Goal: Transaction & Acquisition: Register for event/course

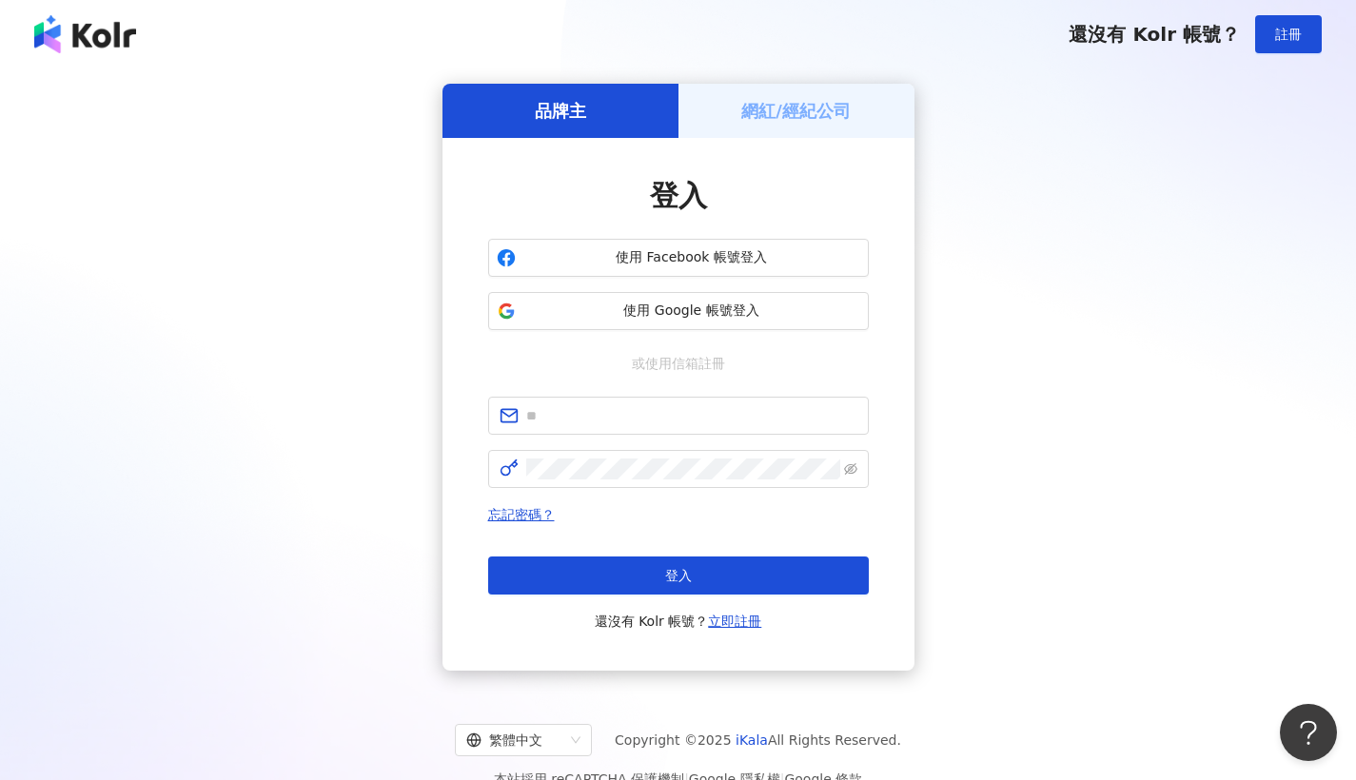
click at [754, 119] on h5 "網紅/經紀公司" at bounding box center [795, 111] width 109 height 24
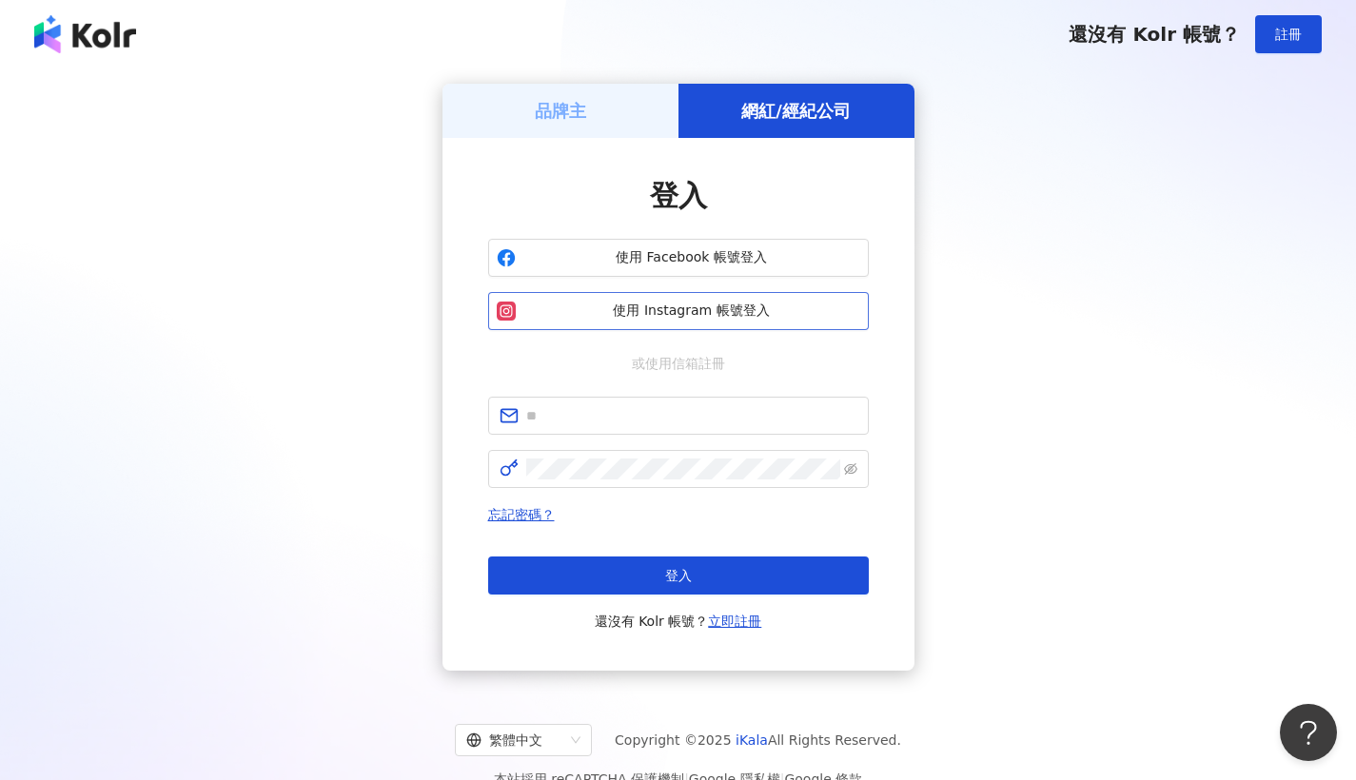
click at [705, 319] on span "使用 Instagram 帳號登入" at bounding box center [691, 311] width 337 height 19
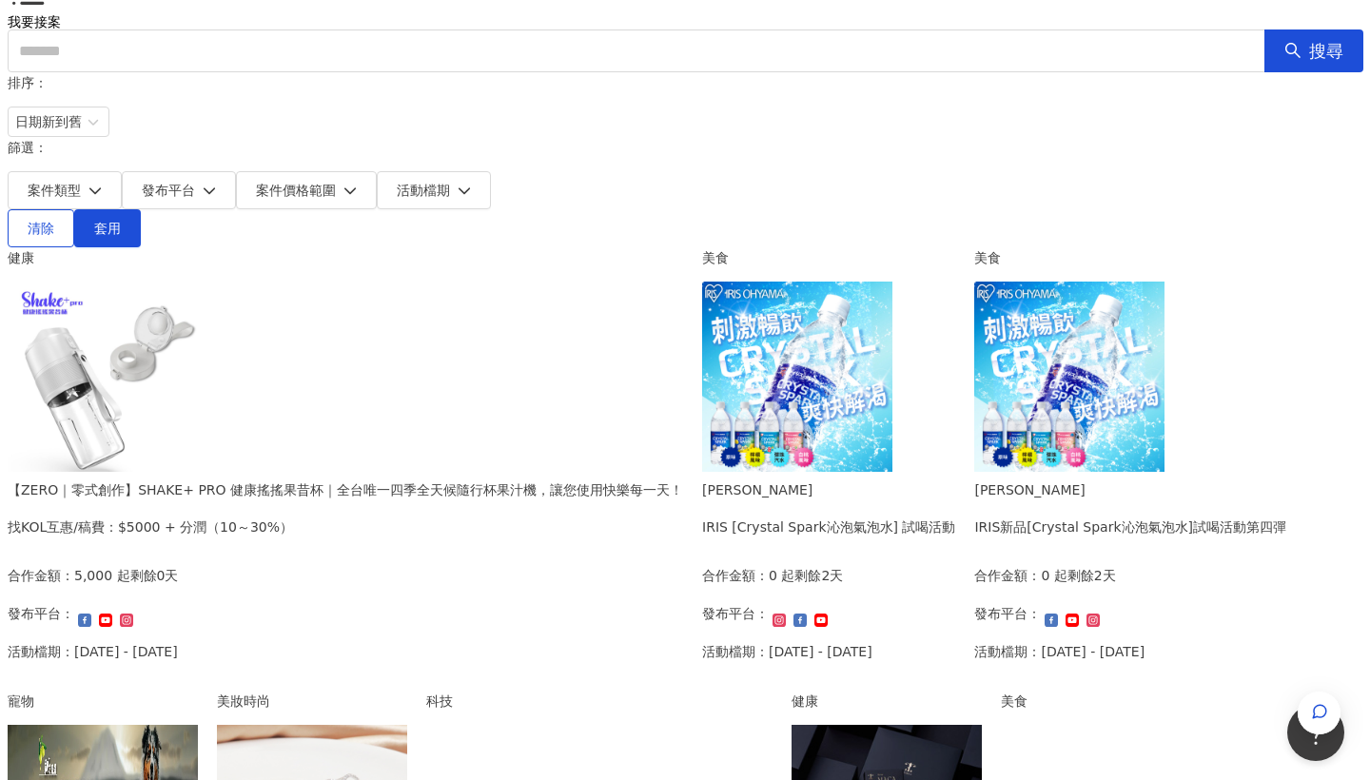
scroll to position [146, 0]
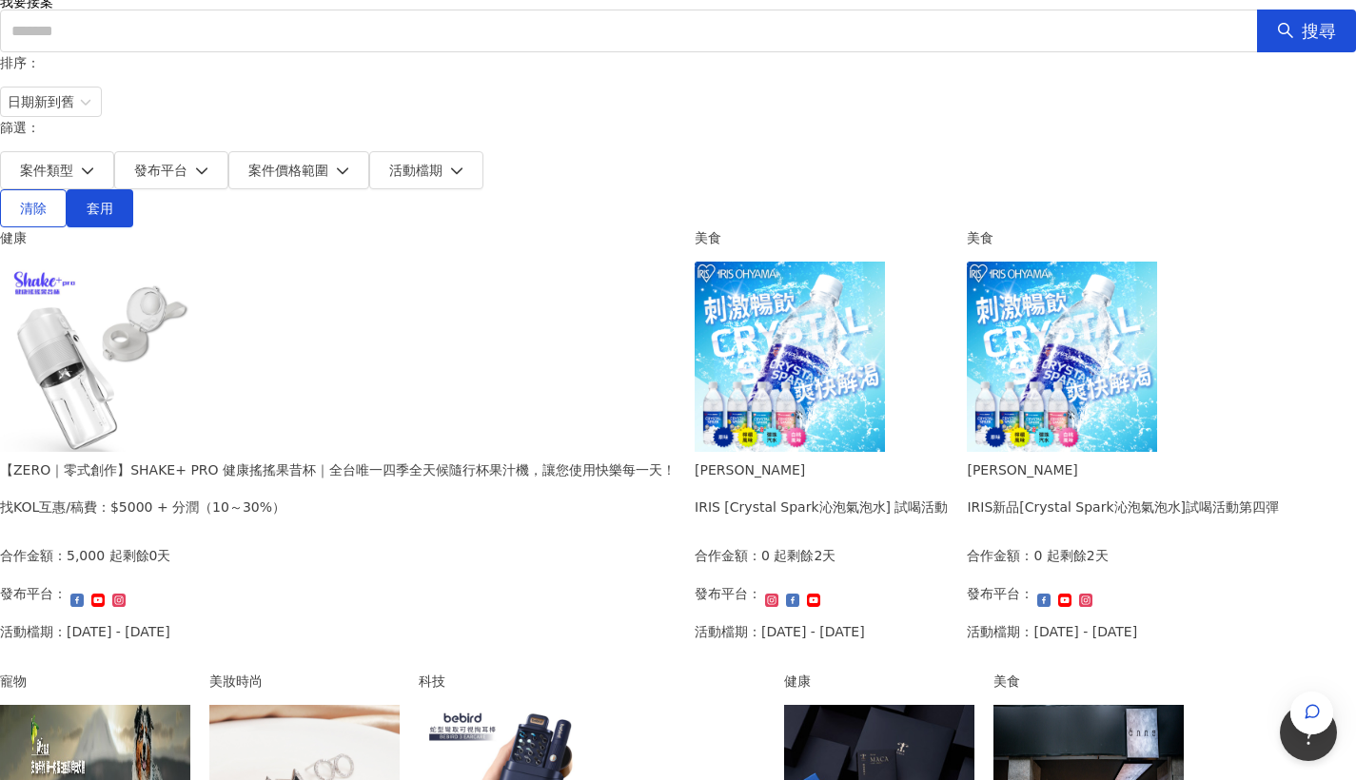
click at [323, 497] on div "找KOL互惠/稿費：$5000 + 分潤（10～30%）" at bounding box center [337, 507] width 675 height 21
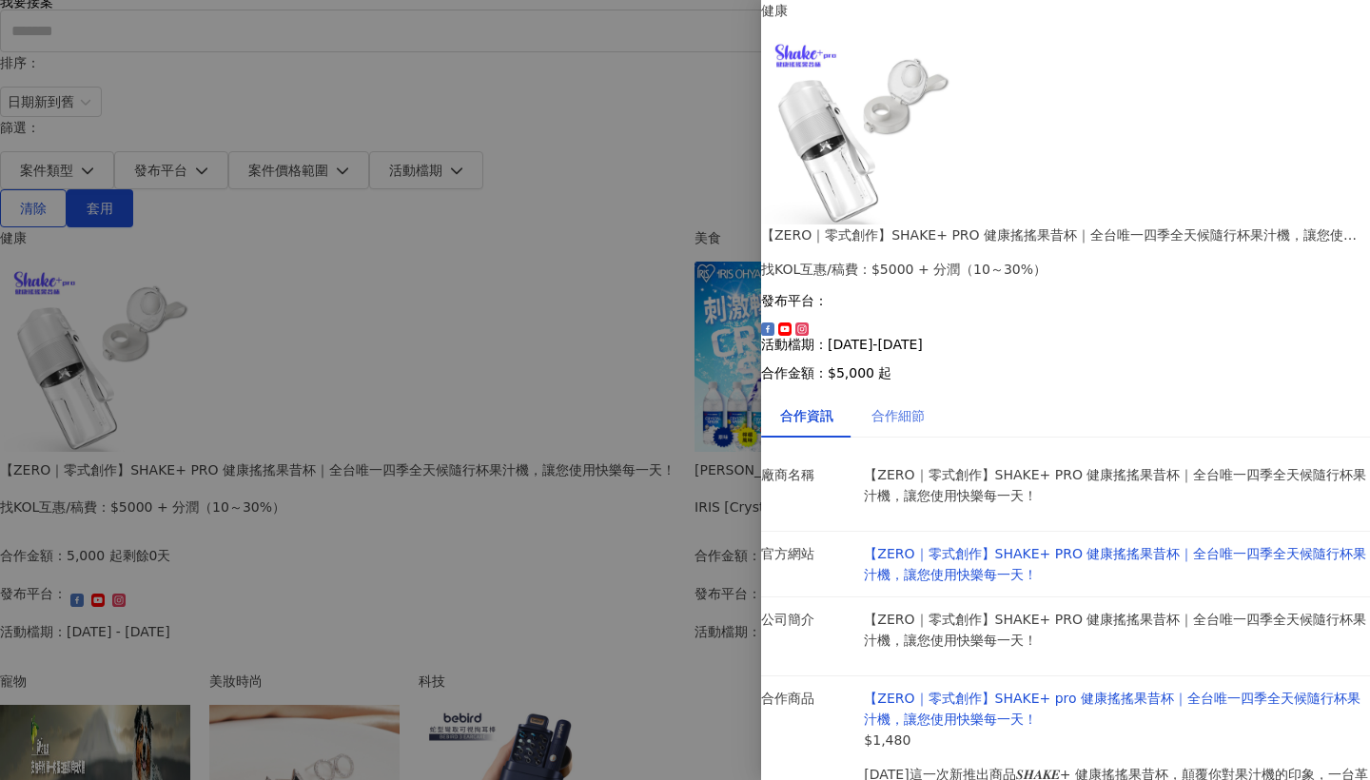
click at [921, 394] on div "合作細節" at bounding box center [897, 416] width 91 height 44
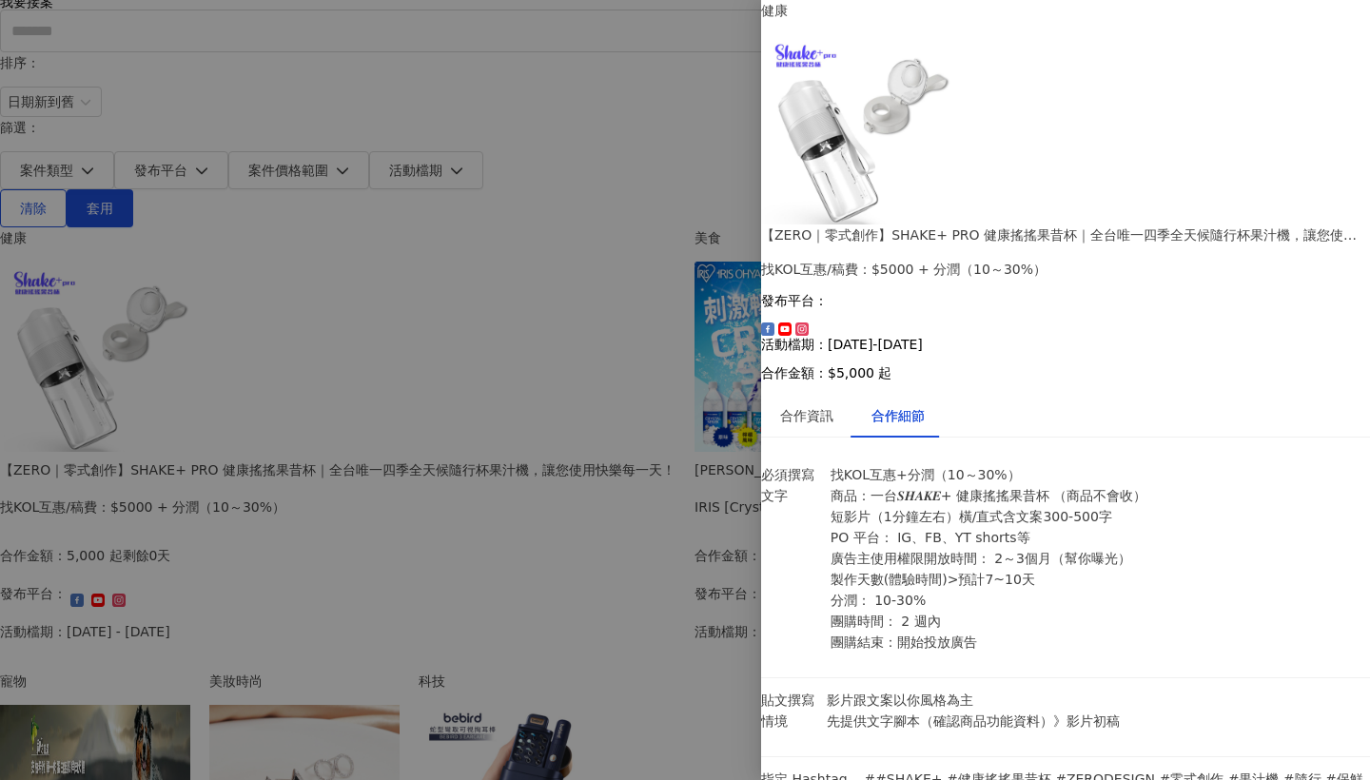
scroll to position [524, 0]
drag, startPoint x: 986, startPoint y: 450, endPoint x: 1181, endPoint y: 632, distance: 265.8
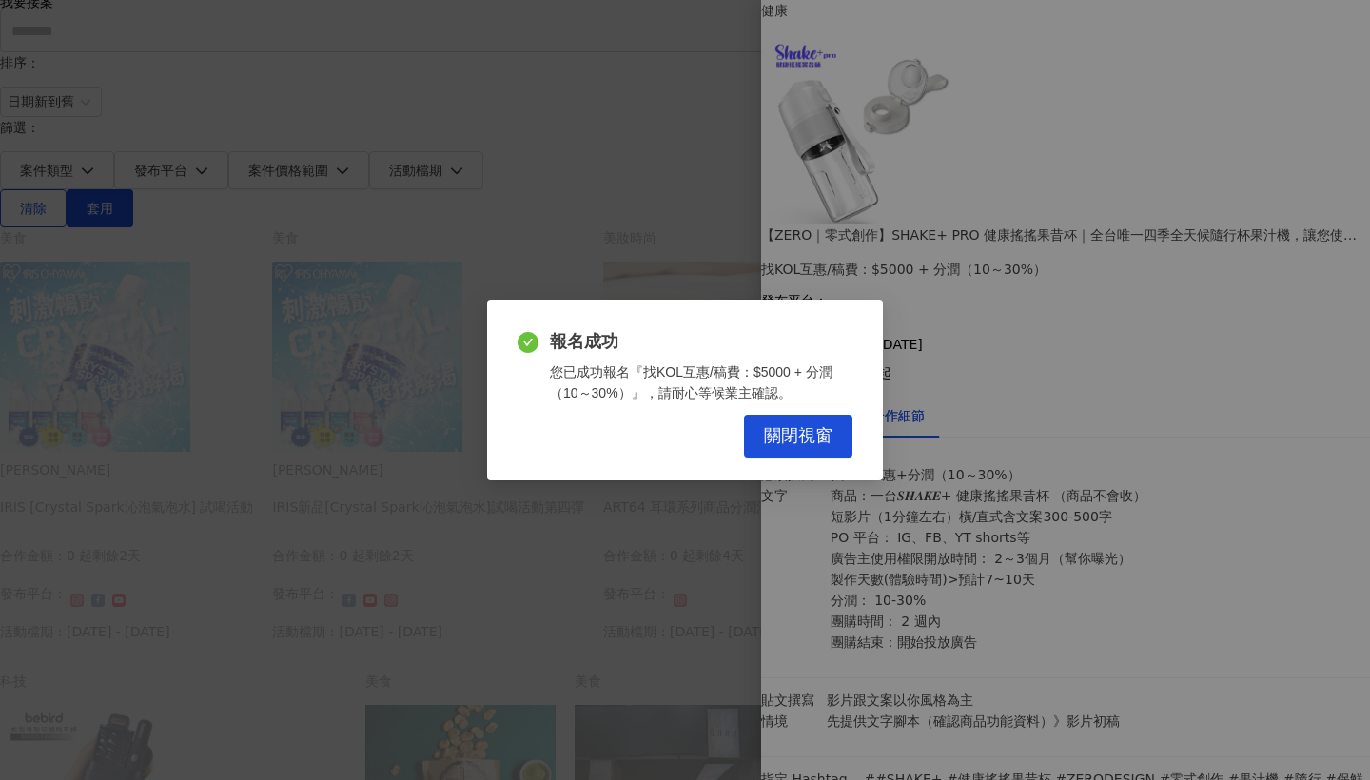
click at [805, 458] on div "報名成功 您已成功報名『找KOL互惠/稿費：$5000 + 分潤（10～30%）』，請耐心等候業主確認。 關閉視窗" at bounding box center [685, 390] width 396 height 181
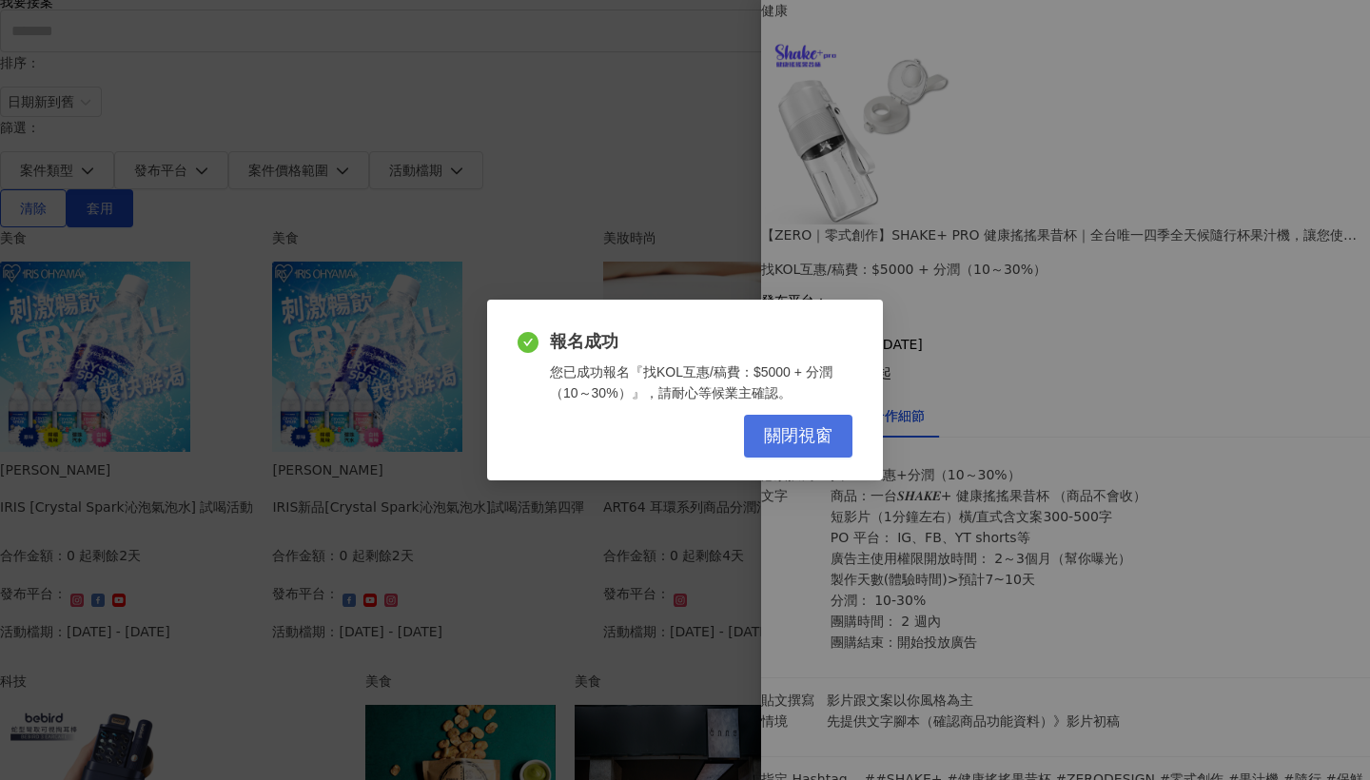
click at [805, 443] on span "關閉視窗" at bounding box center [798, 436] width 68 height 21
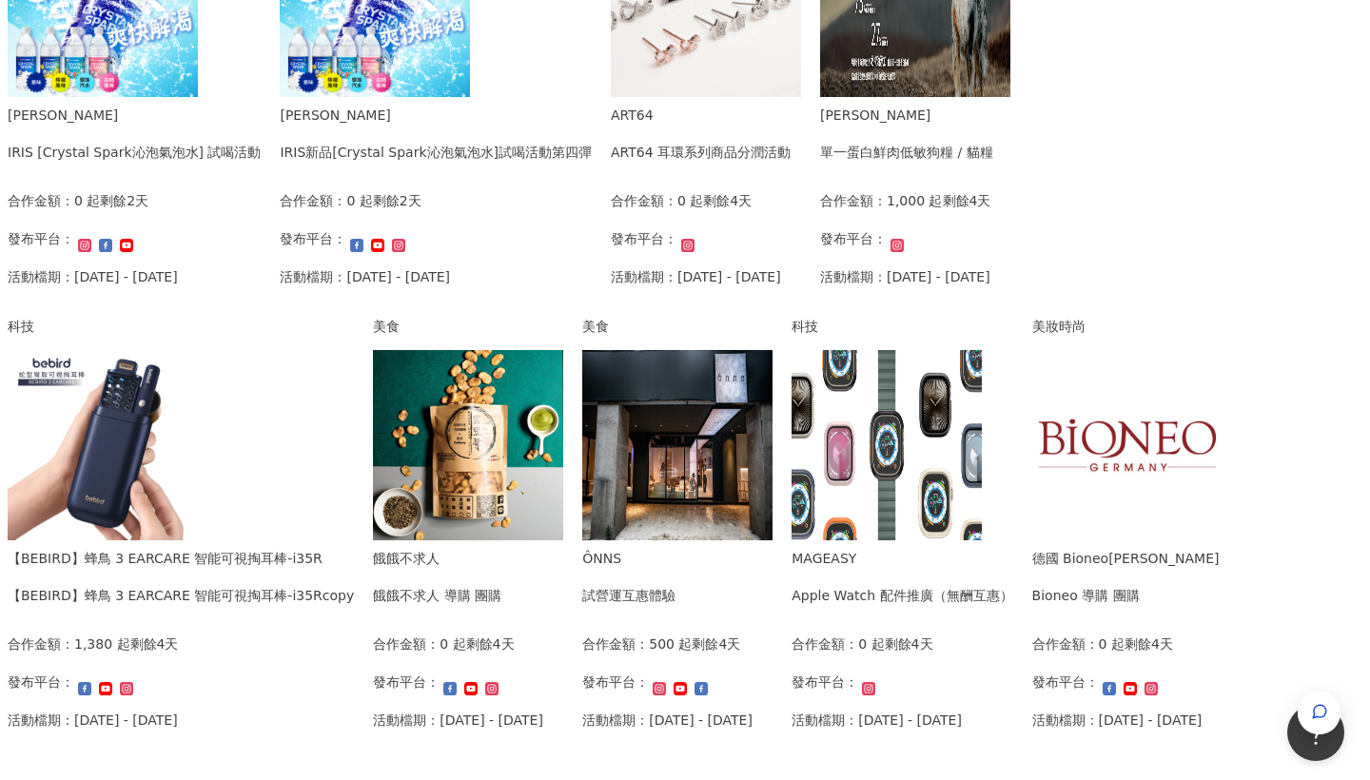
scroll to position [505, 0]
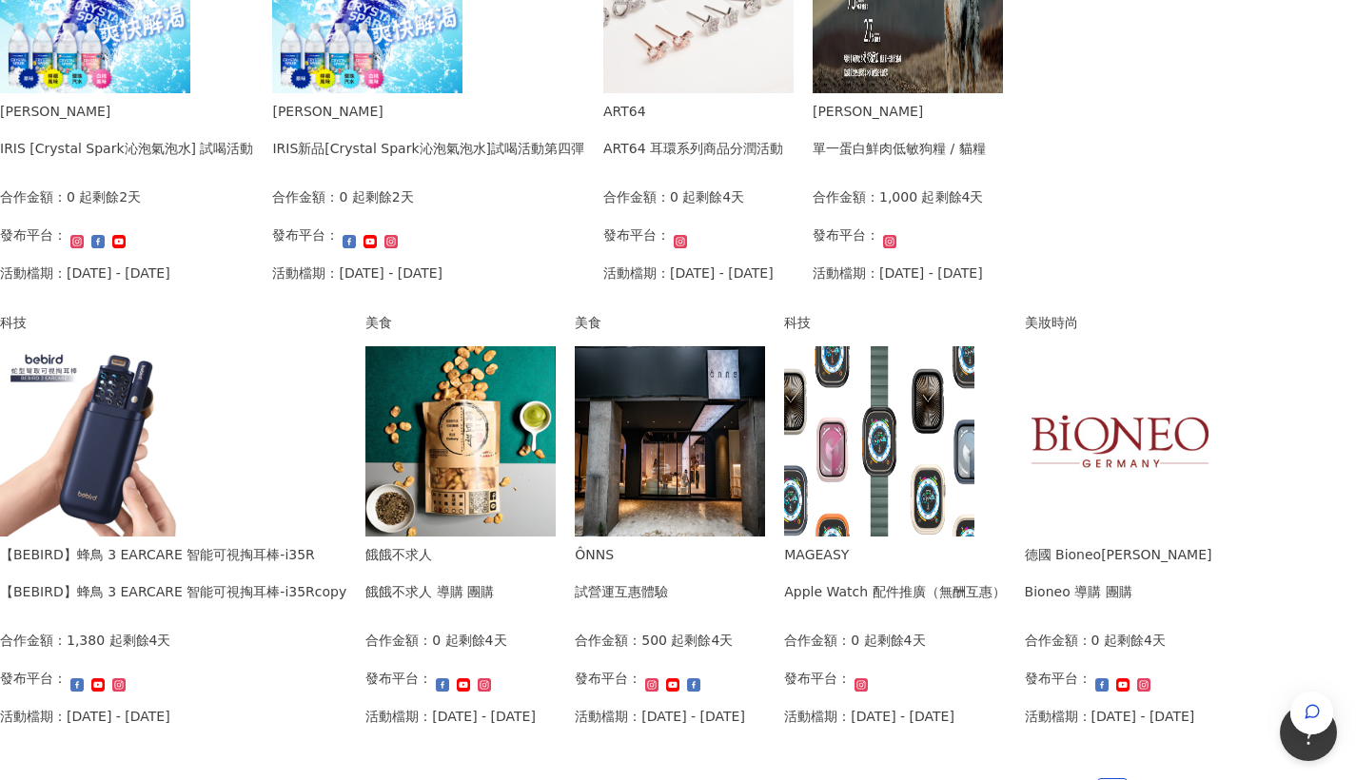
click at [190, 466] on img at bounding box center [95, 441] width 190 height 190
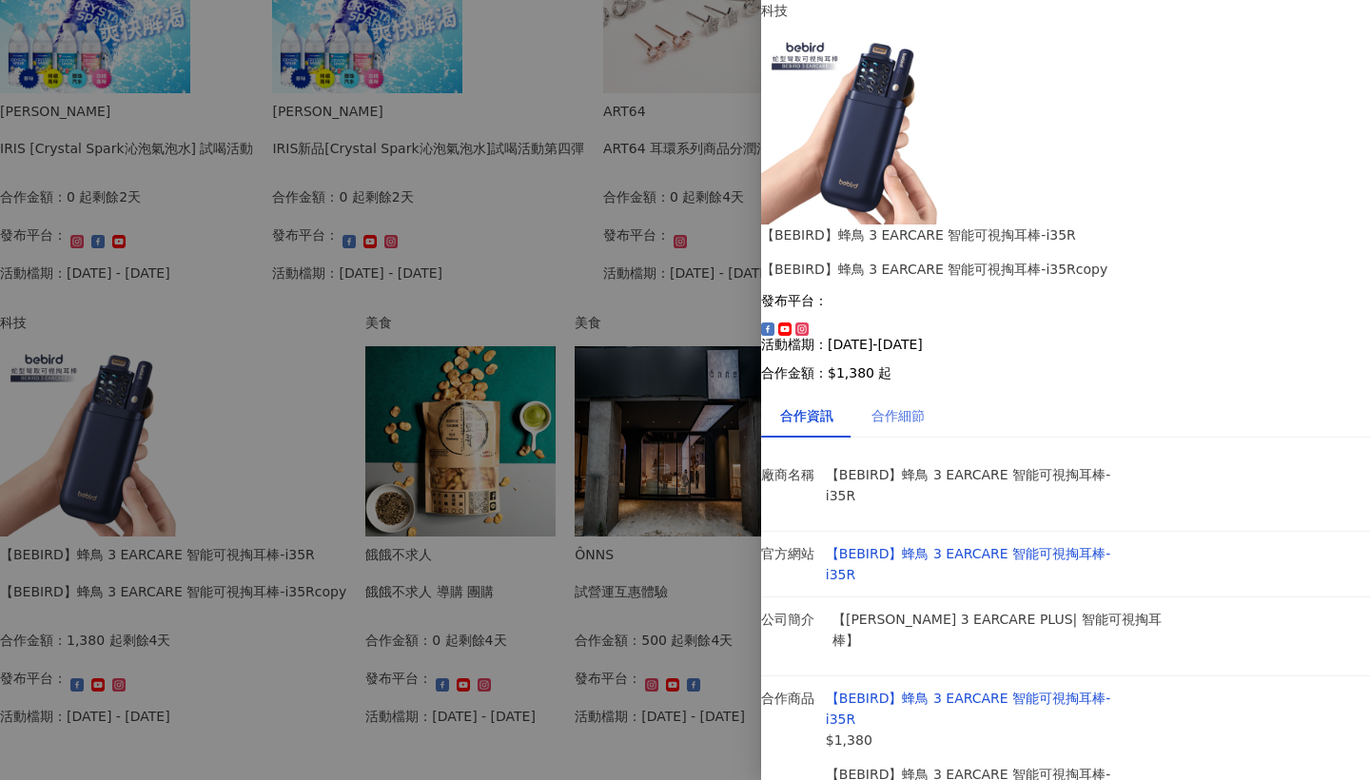
click at [944, 394] on div "合作細節" at bounding box center [897, 416] width 91 height 44
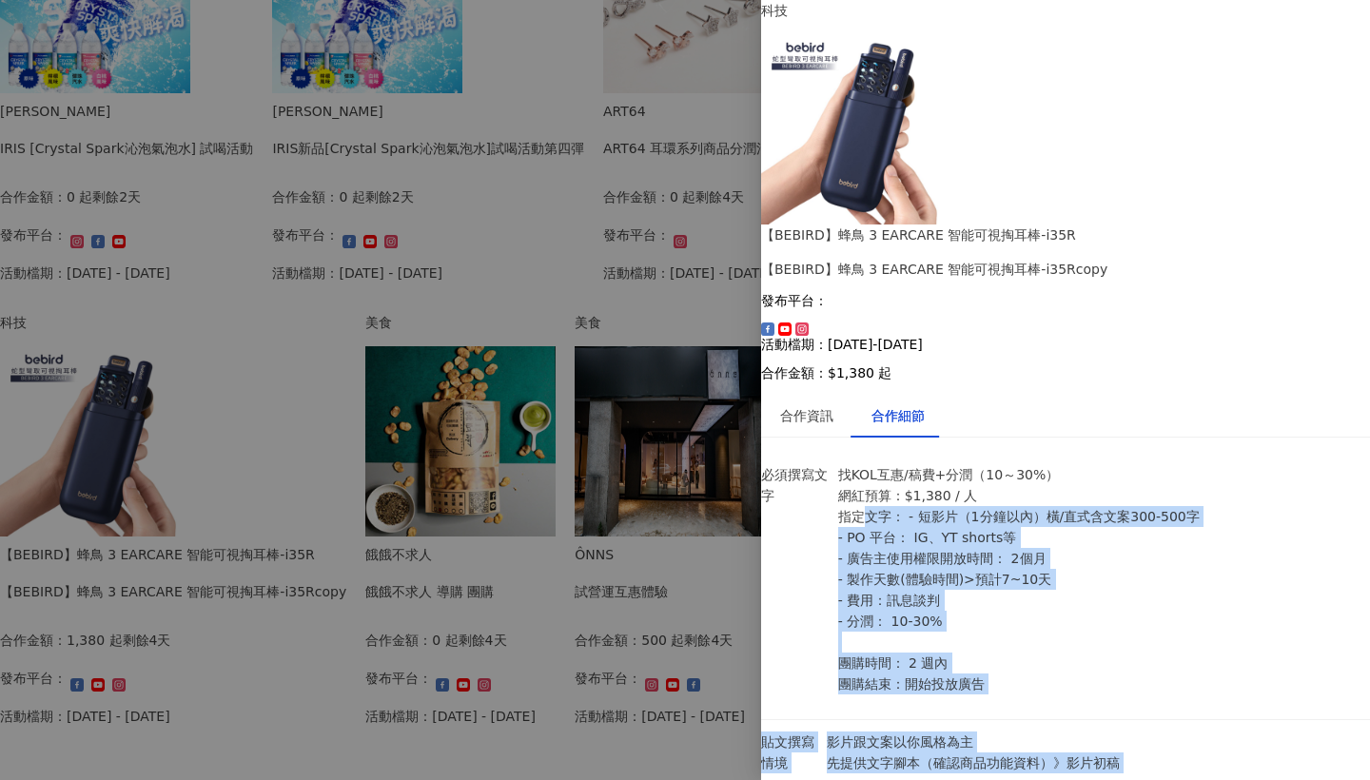
drag, startPoint x: 901, startPoint y: 322, endPoint x: 1227, endPoint y: 608, distance: 433.5
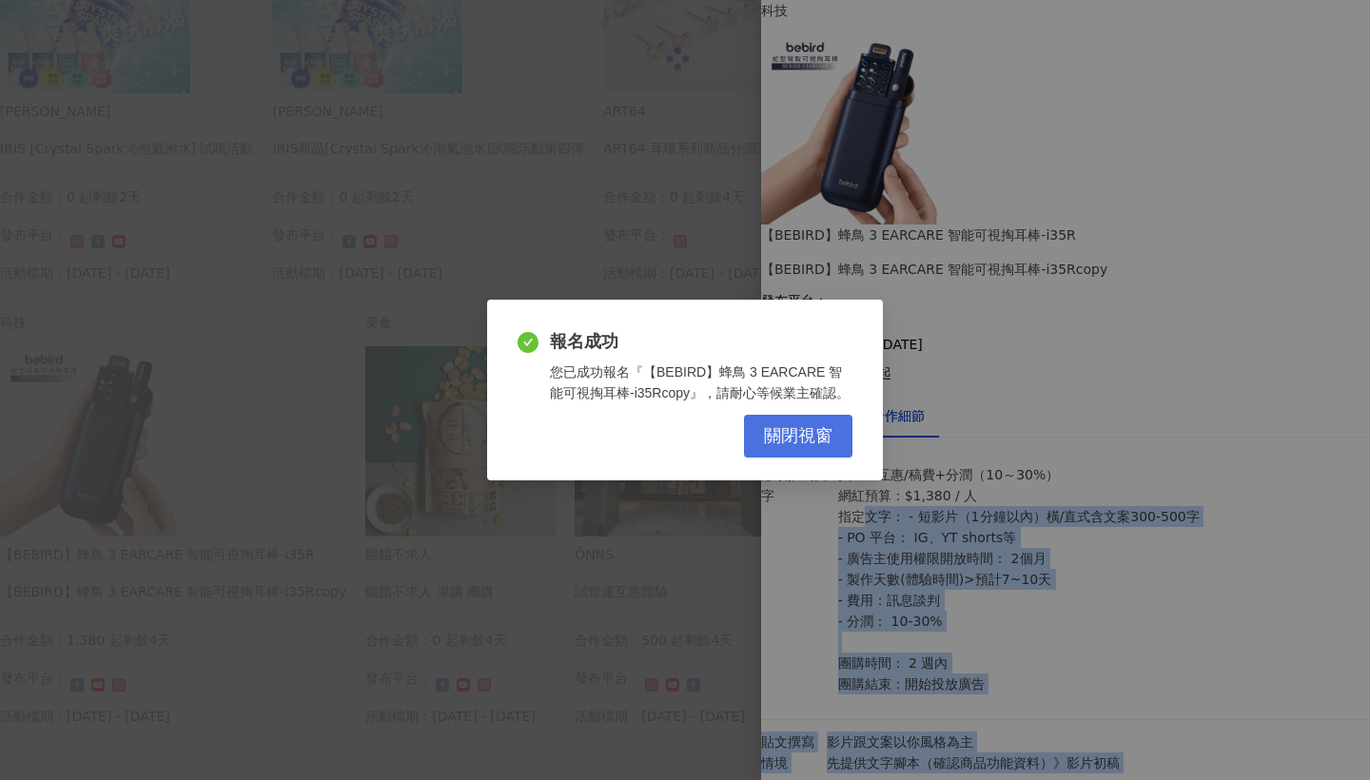
click at [812, 432] on span "關閉視窗" at bounding box center [798, 436] width 68 height 21
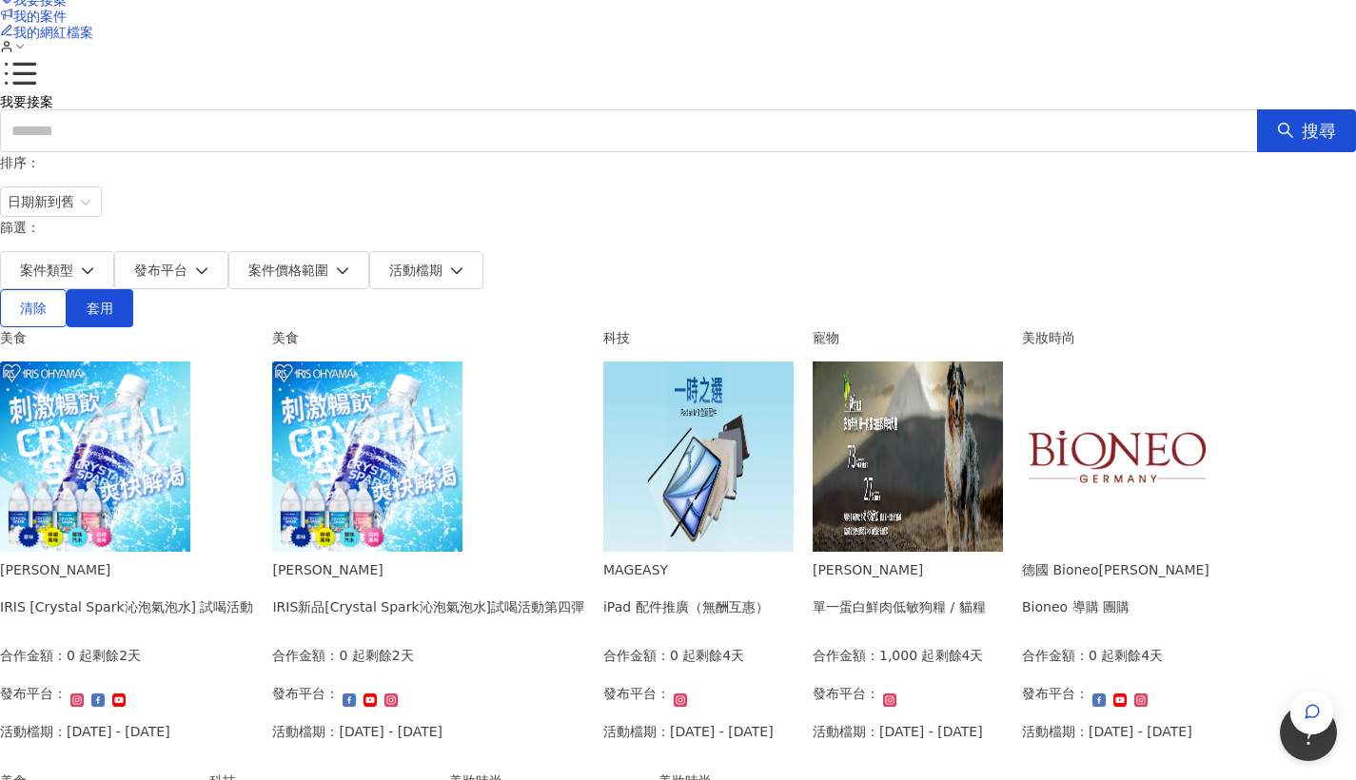
scroll to position [0, 0]
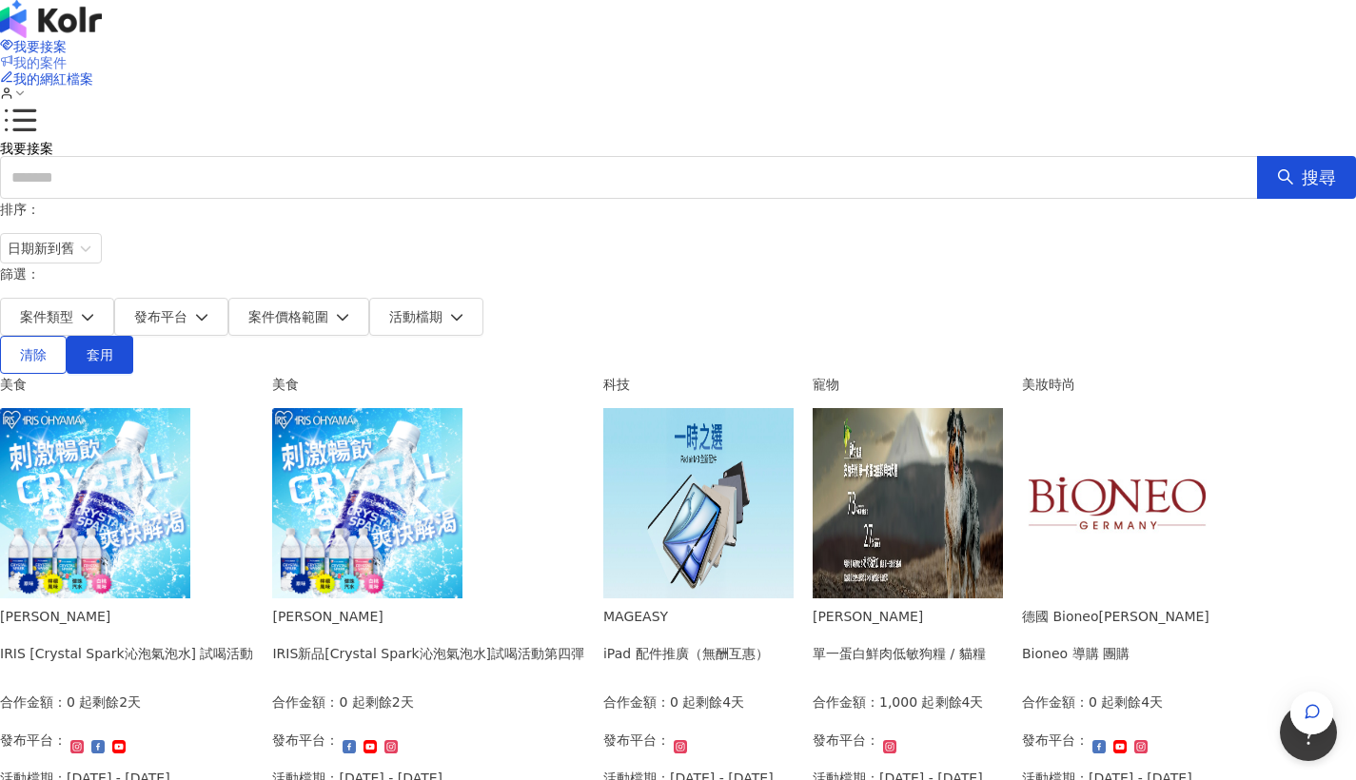
click at [67, 55] on span "我的案件" at bounding box center [39, 62] width 53 height 15
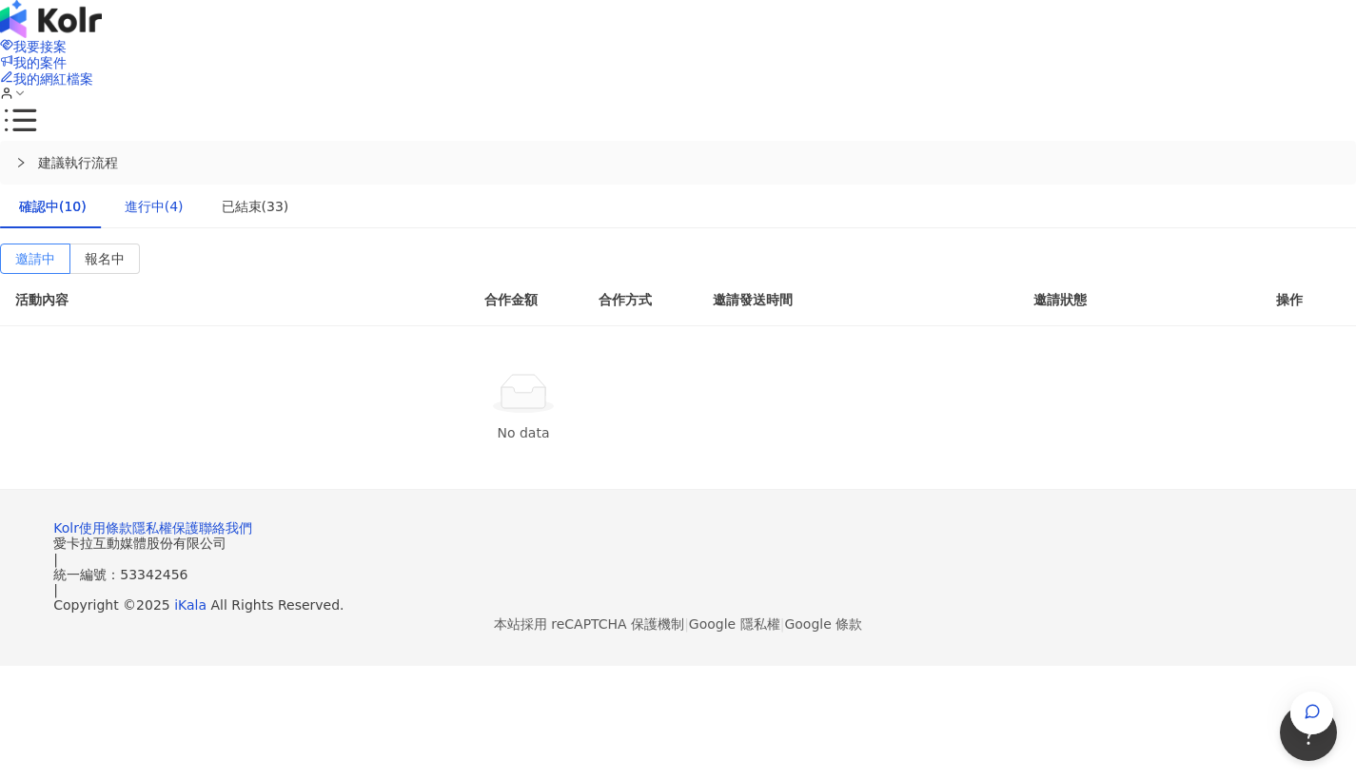
click at [184, 196] on div "進行中(4)" at bounding box center [154, 206] width 59 height 21
